Goal: Task Accomplishment & Management: Use online tool/utility

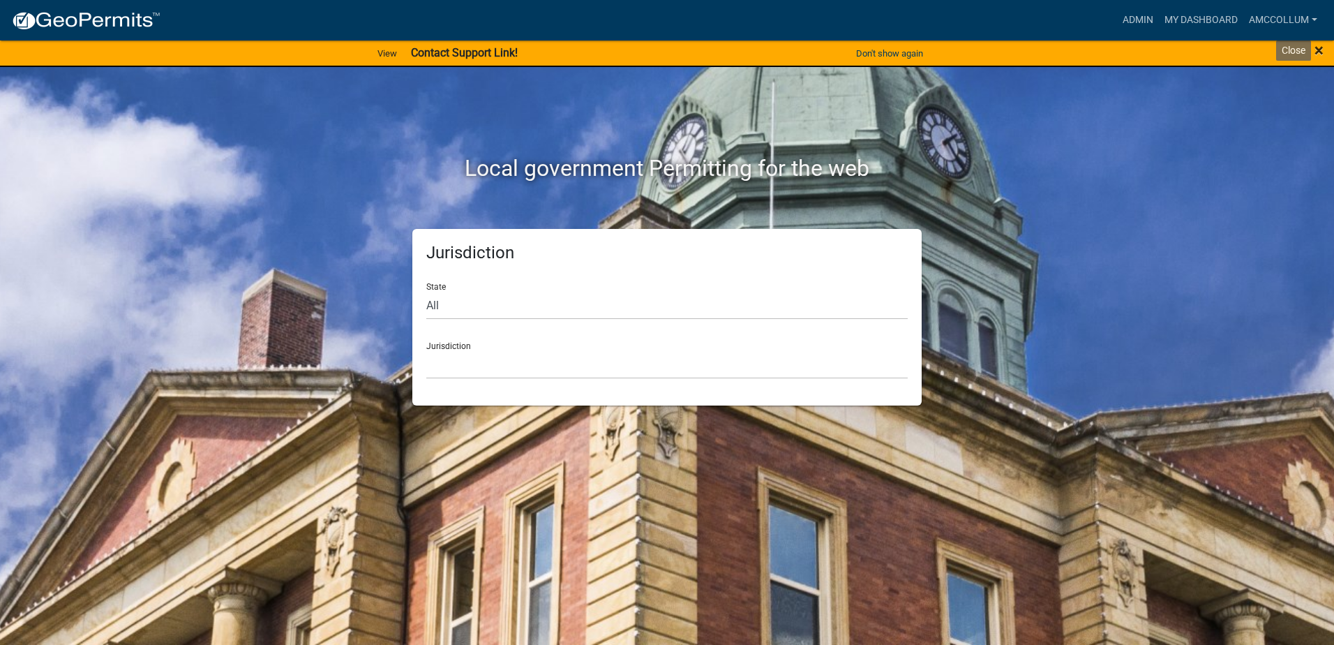
click at [1318, 50] on span "×" at bounding box center [1319, 50] width 9 height 20
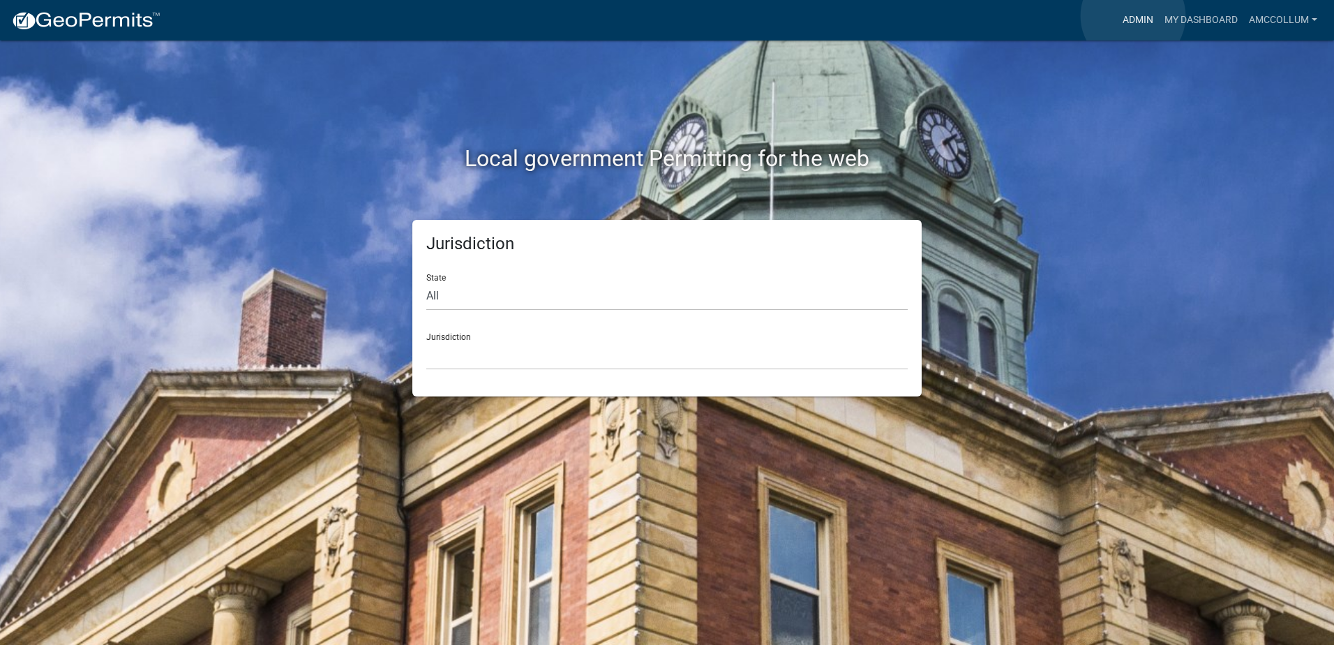
click at [1133, 16] on link "Admin" at bounding box center [1138, 20] width 42 height 27
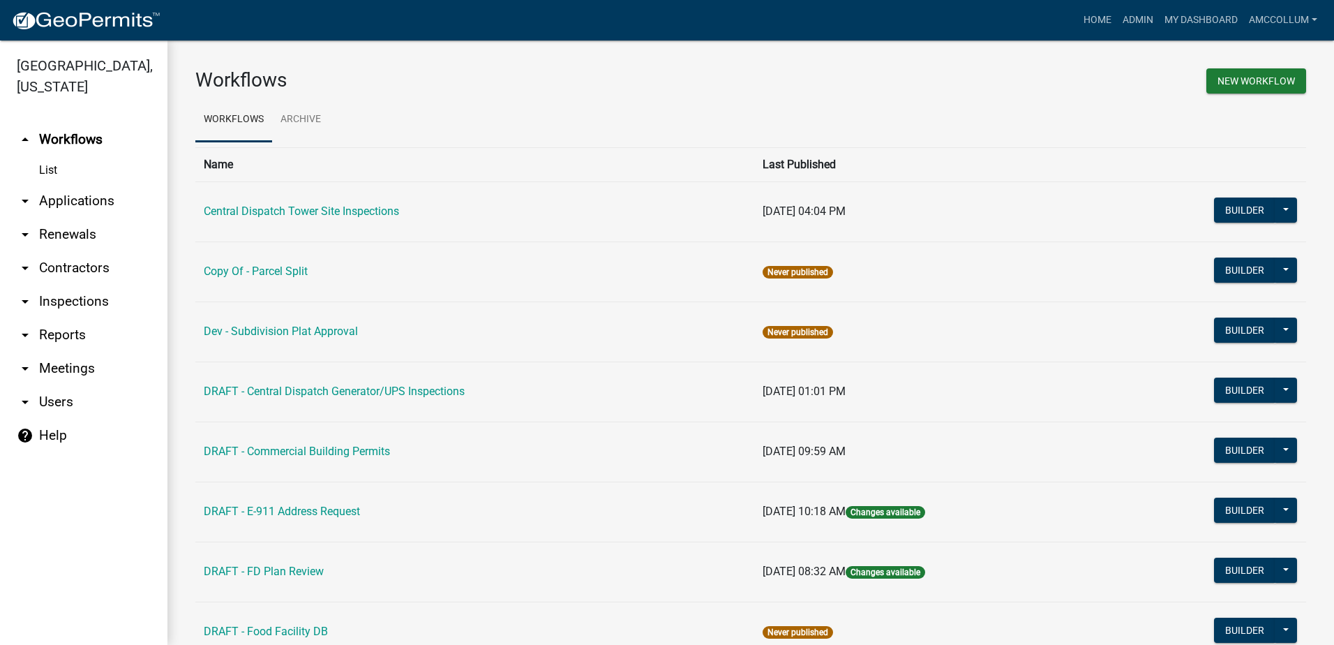
click at [65, 184] on link "arrow_drop_down Applications" at bounding box center [83, 200] width 167 height 33
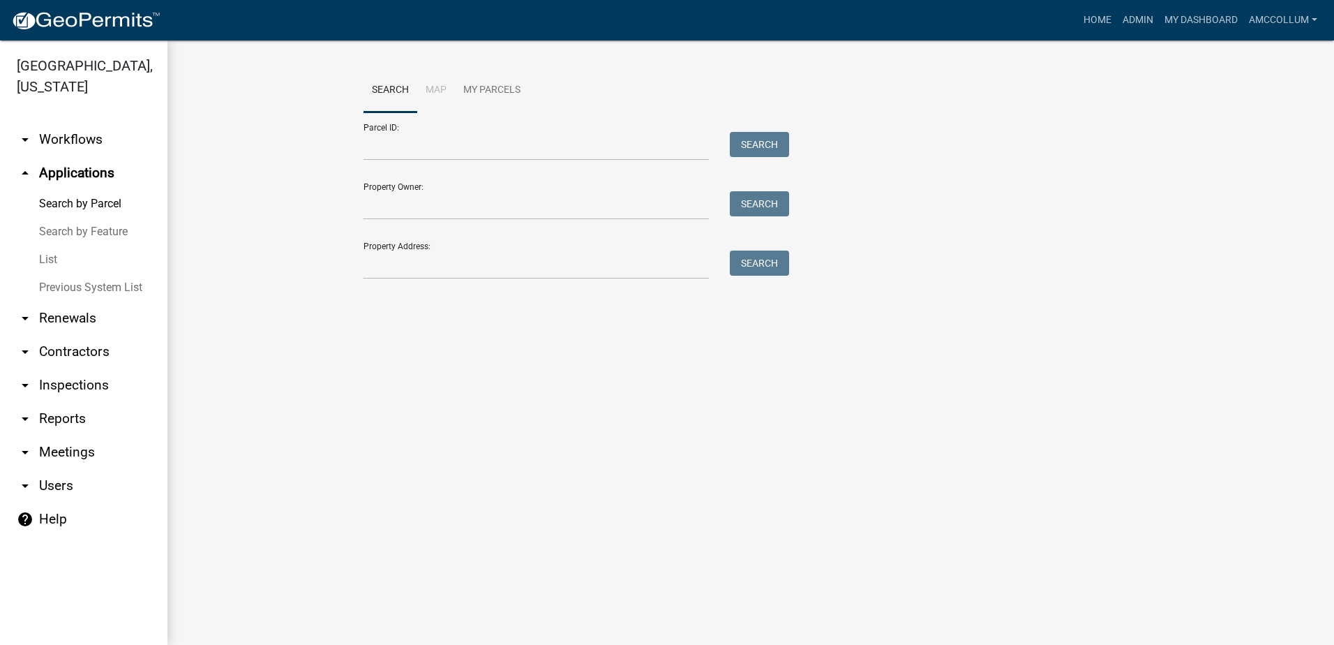
click at [45, 246] on link "List" at bounding box center [83, 260] width 167 height 28
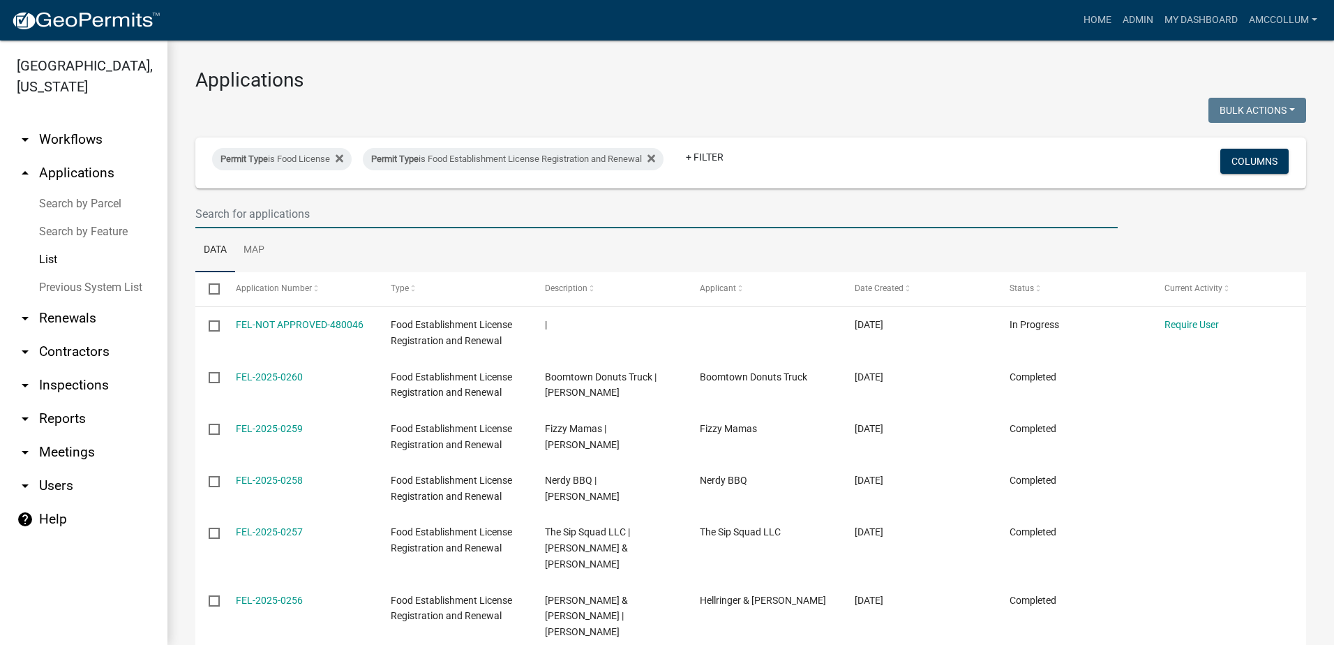
click at [283, 210] on input "text" at bounding box center [656, 214] width 923 height 29
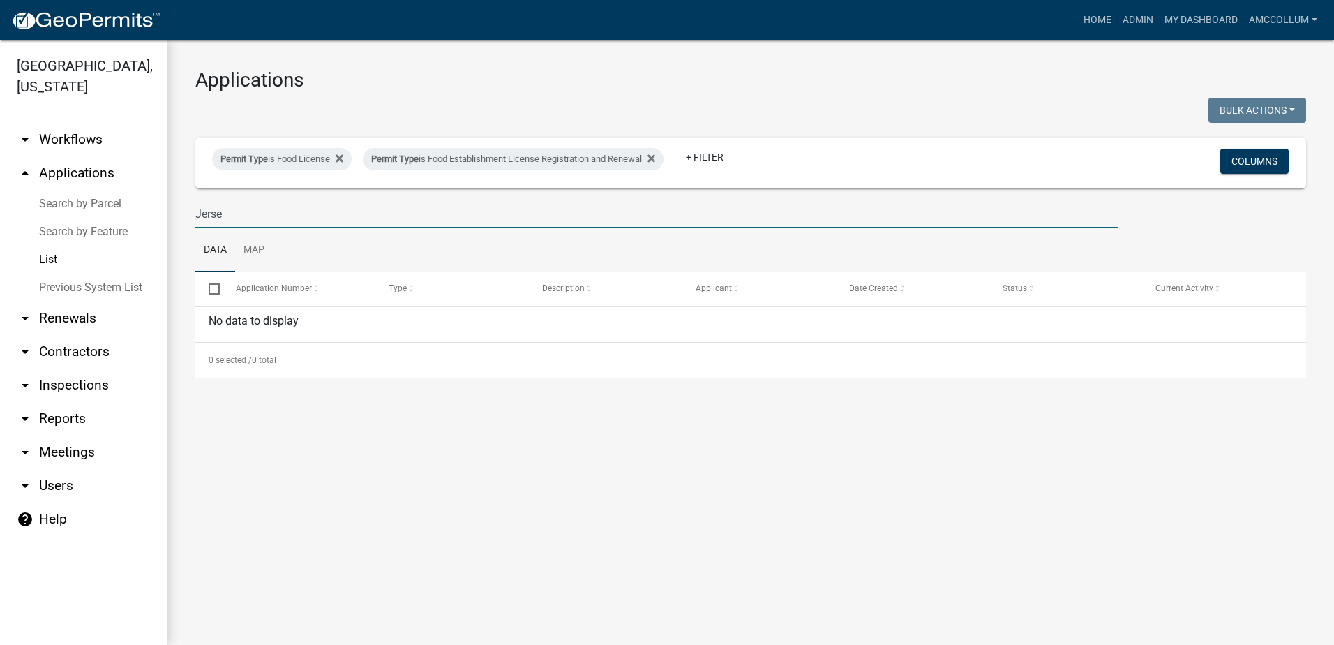
type input "Jersey"
